Goal: Task Accomplishment & Management: Complete application form

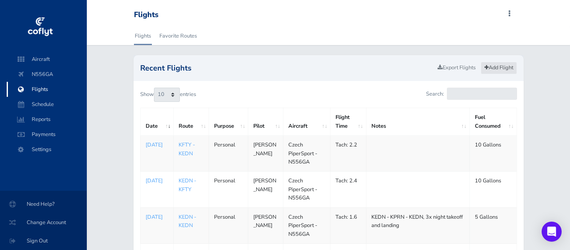
click at [498, 69] on link "Add Flight" at bounding box center [499, 68] width 36 height 12
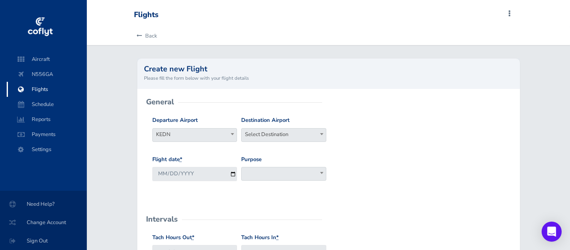
click at [274, 134] on span "Select Destination" at bounding box center [284, 135] width 84 height 12
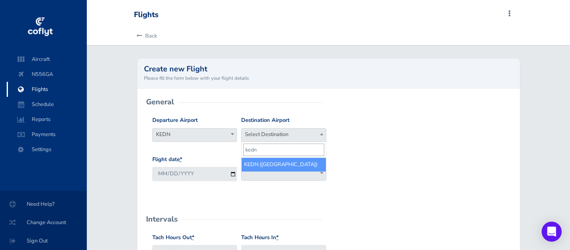
type input "kedn"
select select "KEDN"
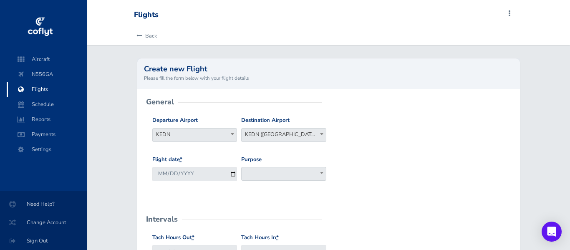
click at [265, 175] on span at bounding box center [283, 174] width 85 height 14
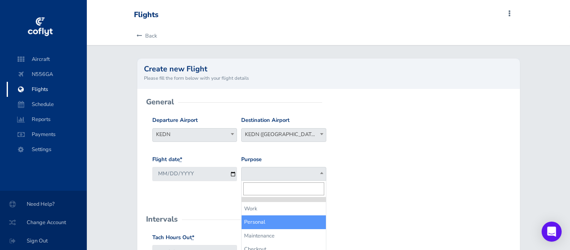
select select "Personal"
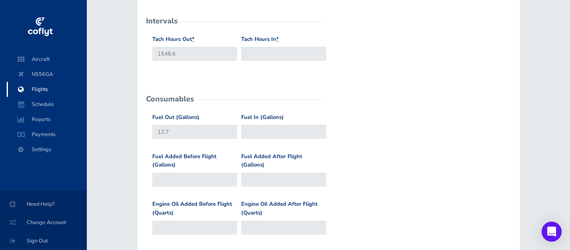
scroll to position [202, 0]
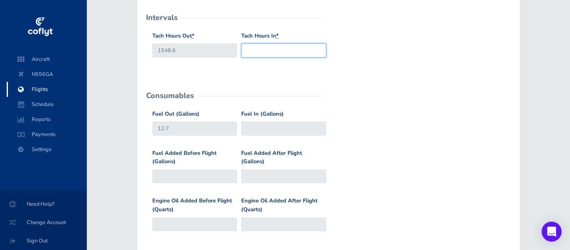
click at [262, 50] on input "Tach Hours In *" at bounding box center [283, 50] width 85 height 14
type input "1550.1"
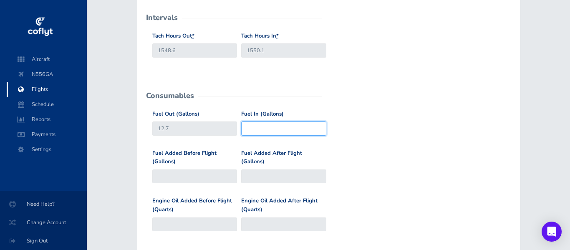
click at [271, 129] on input "Fuel In (Gallons)" at bounding box center [283, 129] width 85 height 14
type input "15.9"
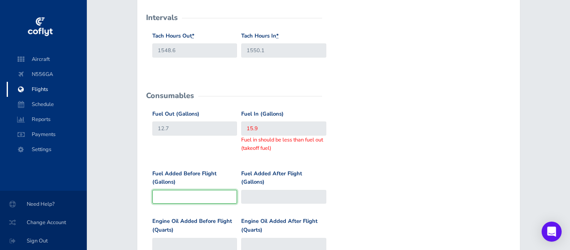
click at [189, 178] on div "Fuel Added Before Flight (Gallons)" at bounding box center [194, 187] width 85 height 35
type input "1"
type input "13.7"
type input "10"
type input "22.7"
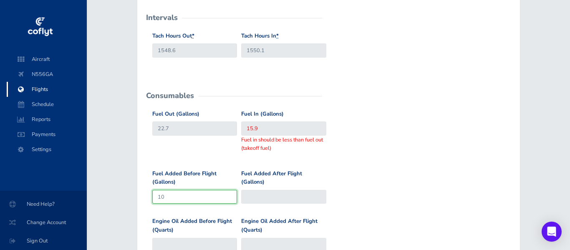
type input "10"
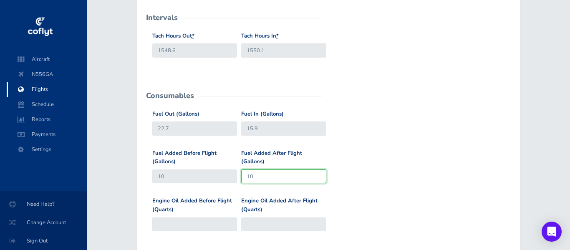
type input "10"
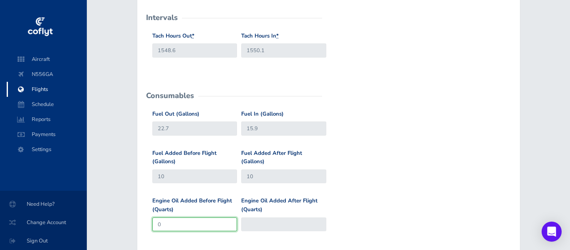
type input "0"
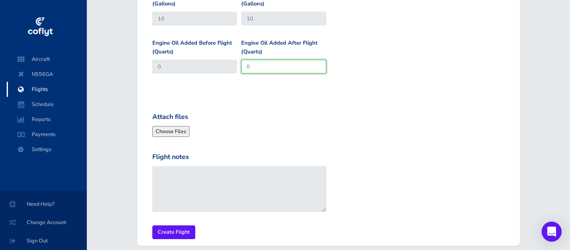
scroll to position [398, 0]
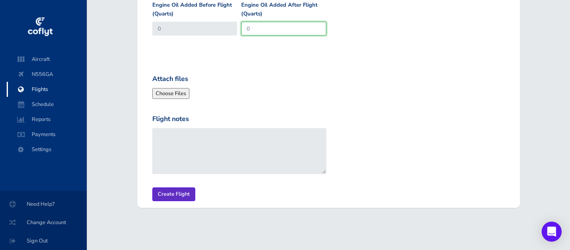
type input "0"
click at [167, 193] on input "Create Flight" at bounding box center [173, 194] width 43 height 14
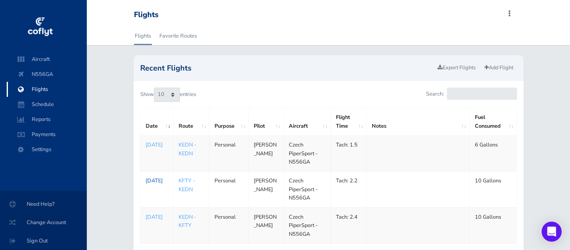
click at [167, 185] on p "[DATE]" at bounding box center [157, 181] width 23 height 8
